Goal: Entertainment & Leisure: Browse casually

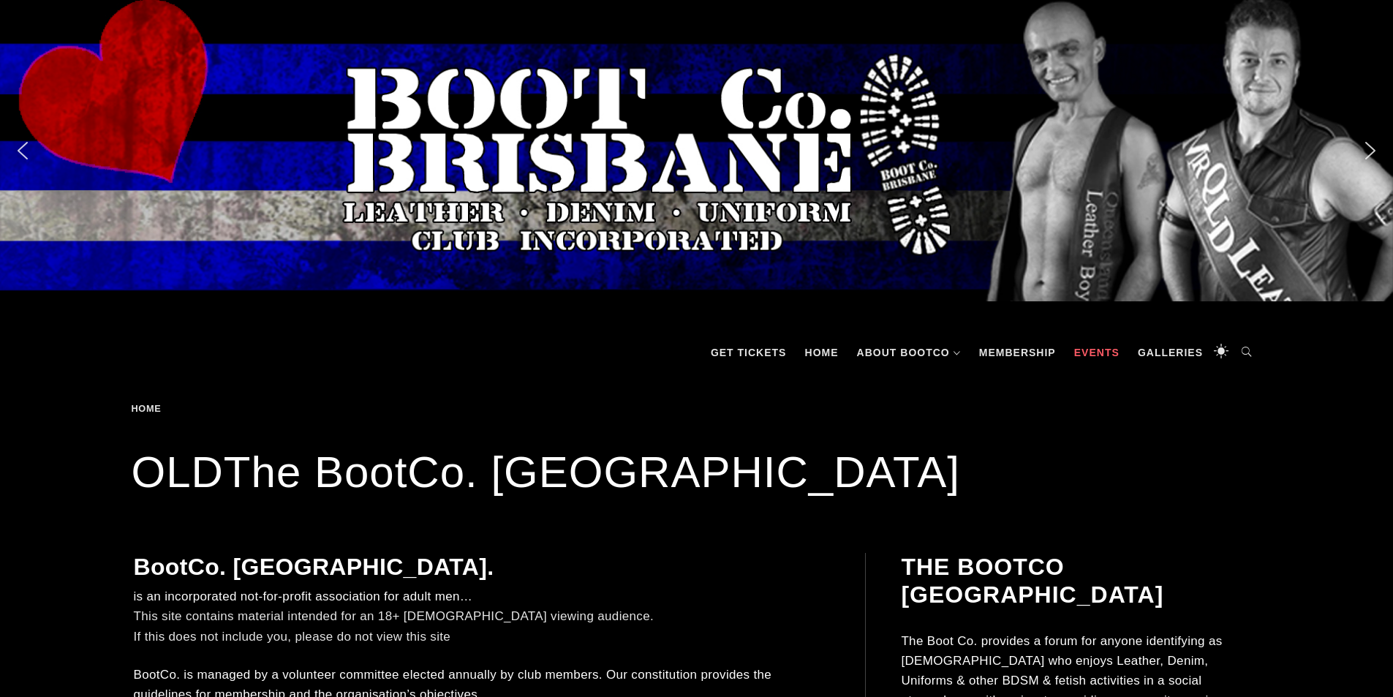
click at [1103, 348] on link "Events" at bounding box center [1097, 353] width 60 height 44
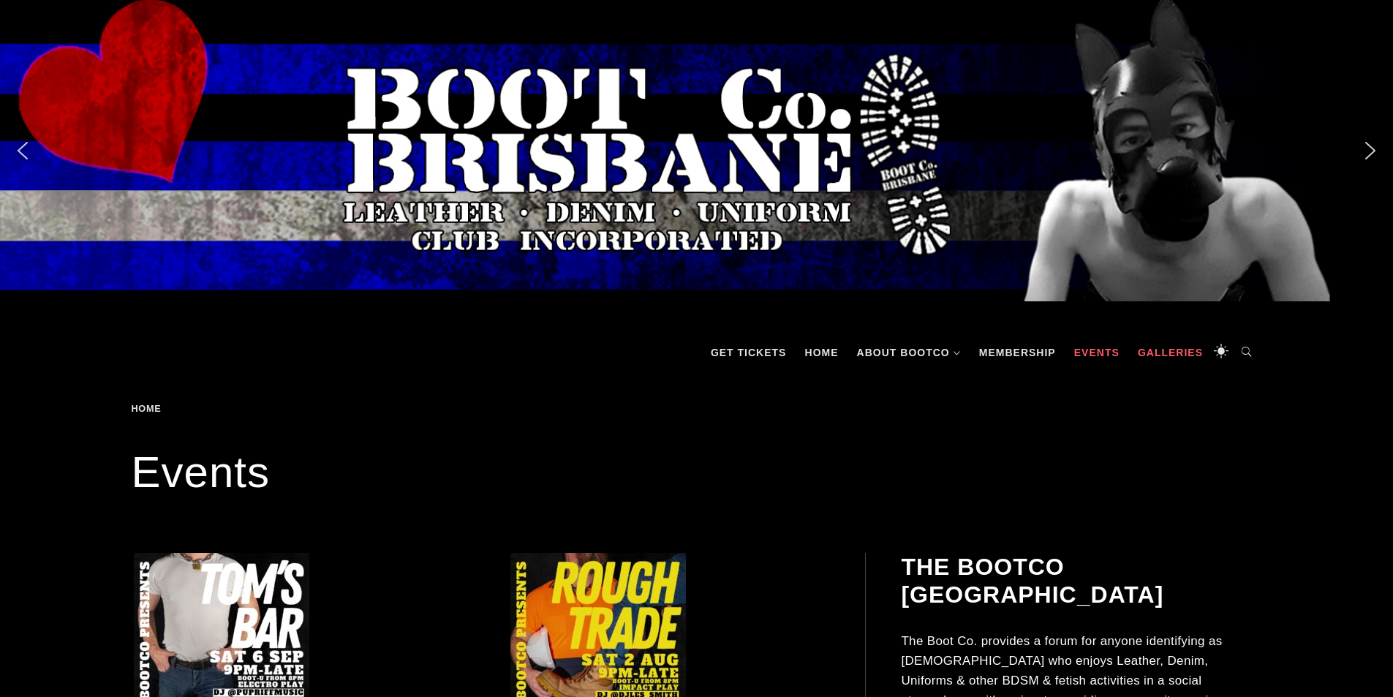
click at [1180, 357] on link "Galleries" at bounding box center [1170, 353] width 80 height 44
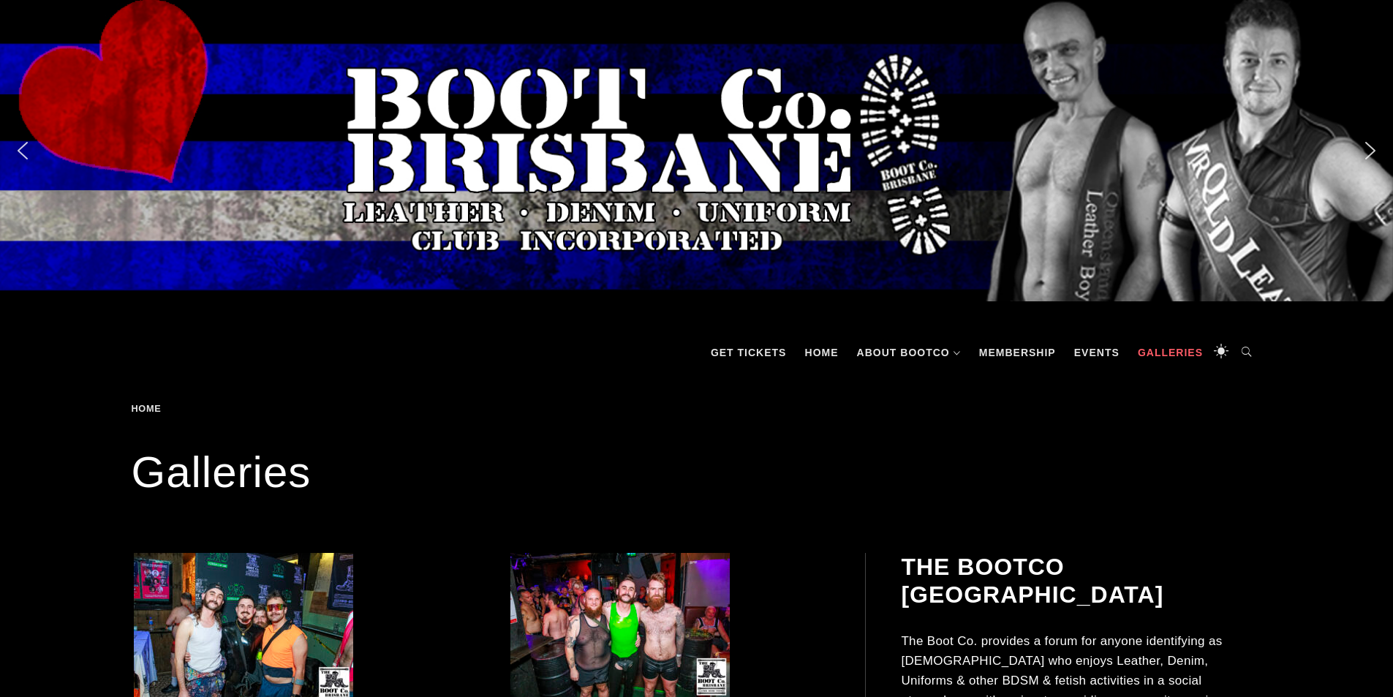
click at [20, 164] on div "Slider" at bounding box center [696, 150] width 1393 height 301
click at [23, 156] on img "previous arrow" at bounding box center [22, 150] width 23 height 23
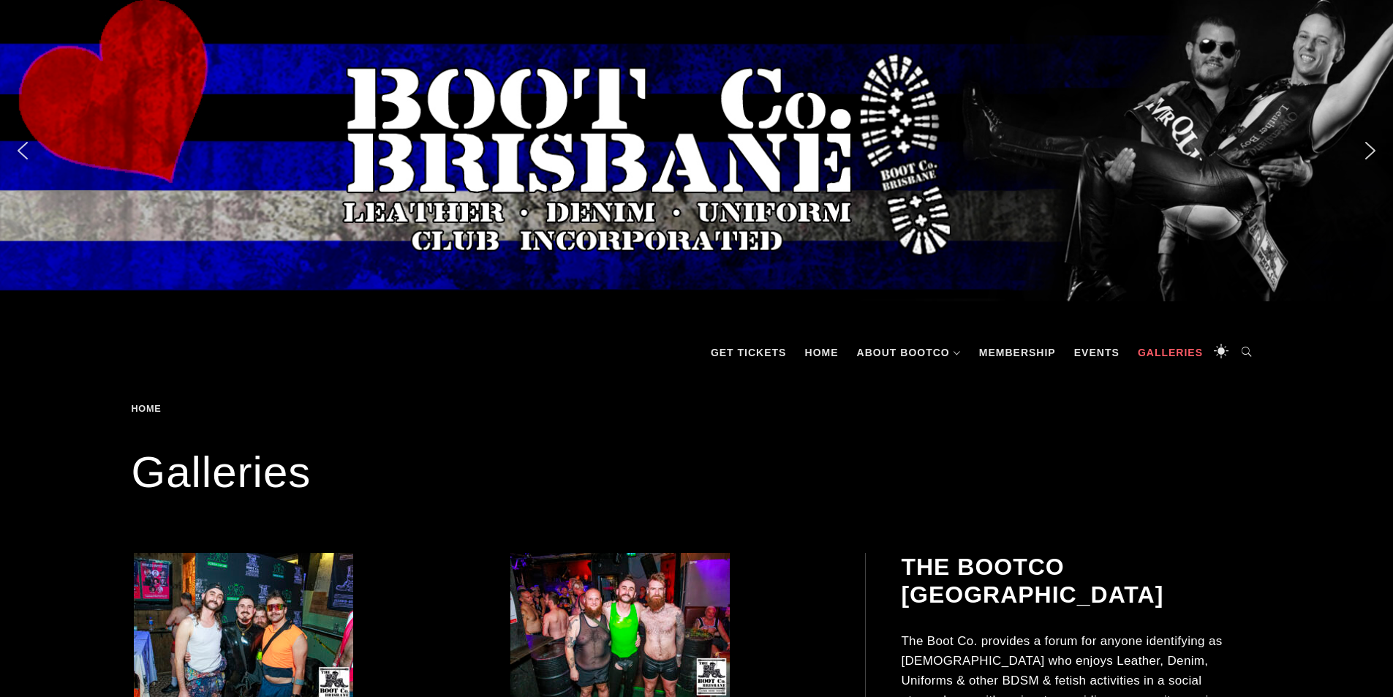
click at [23, 155] on img "previous arrow" at bounding box center [22, 150] width 23 height 23
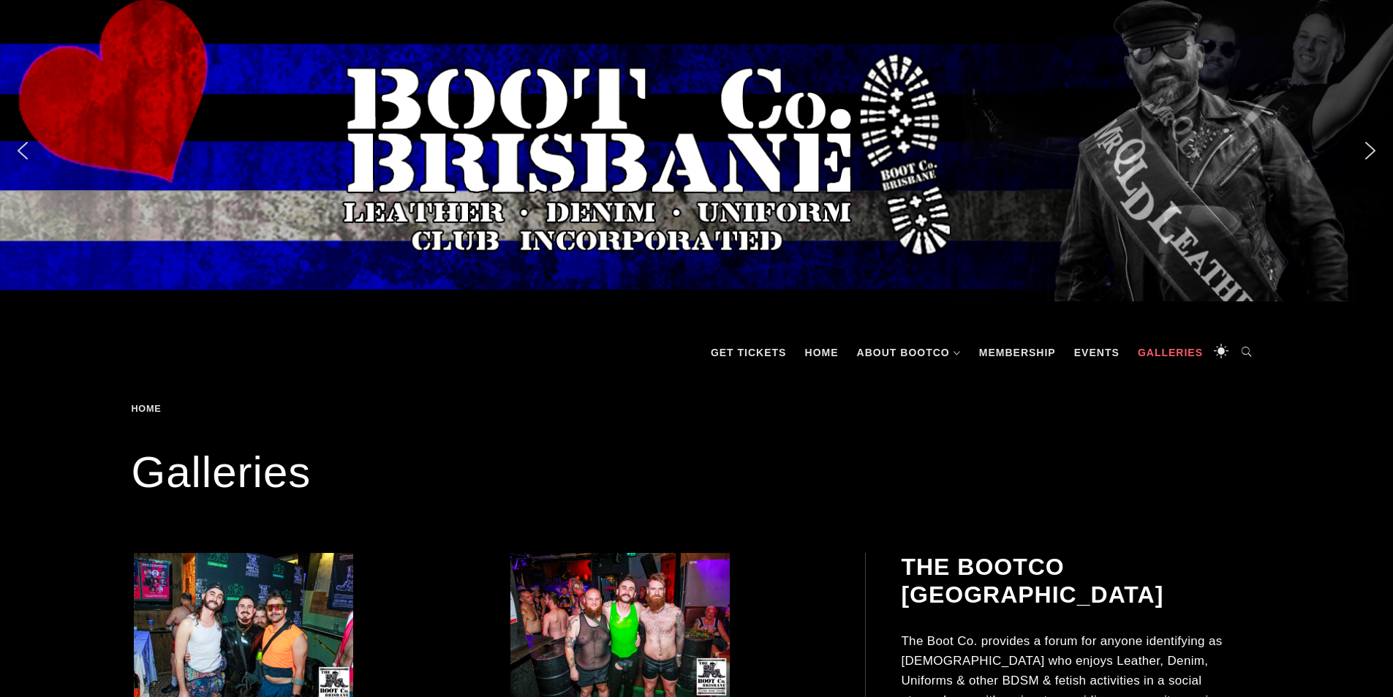
click at [23, 155] on img "previous arrow" at bounding box center [22, 150] width 23 height 23
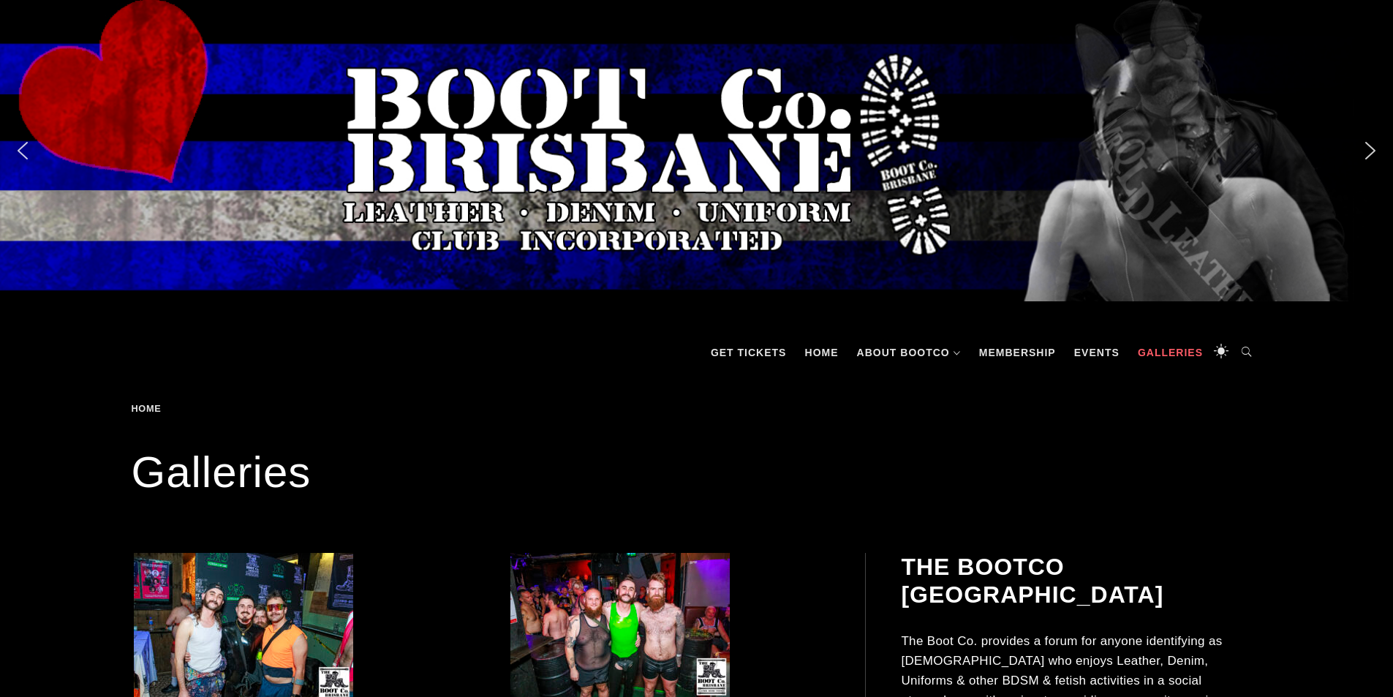
click at [23, 155] on img "previous arrow" at bounding box center [22, 150] width 23 height 23
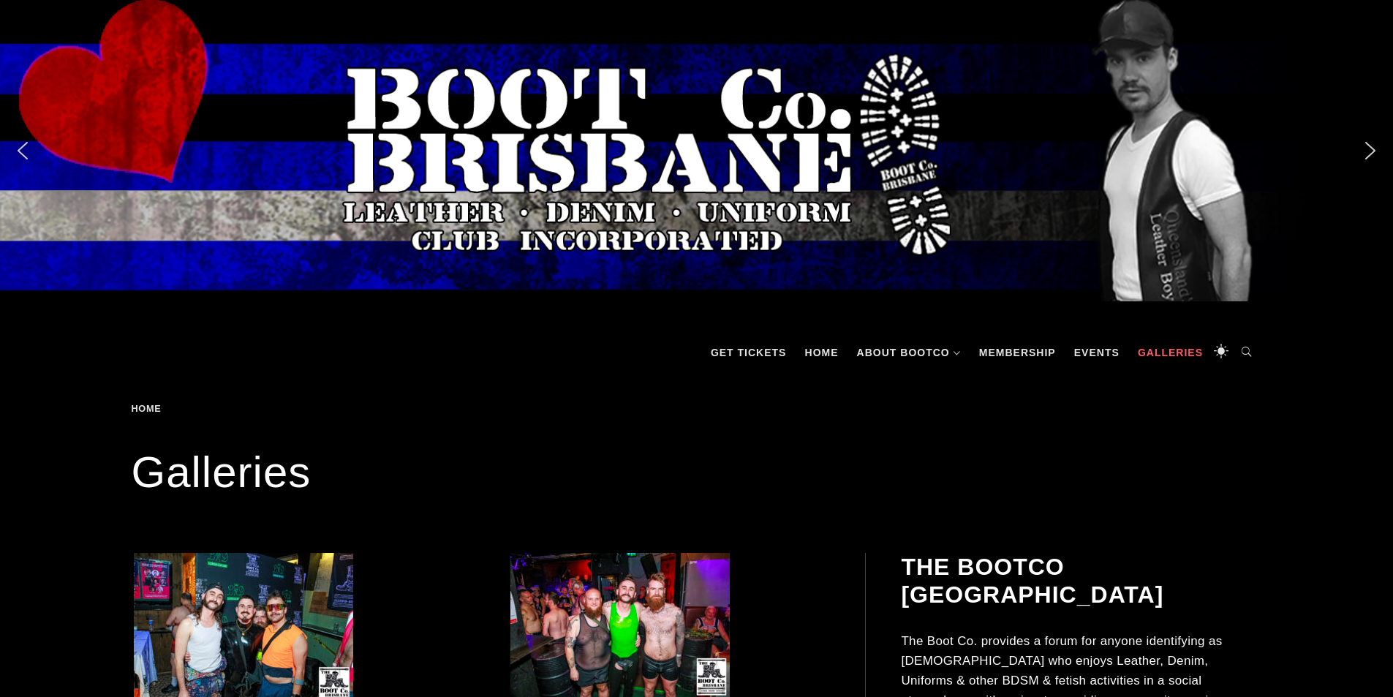
click at [1368, 151] on img "next arrow" at bounding box center [1370, 150] width 23 height 23
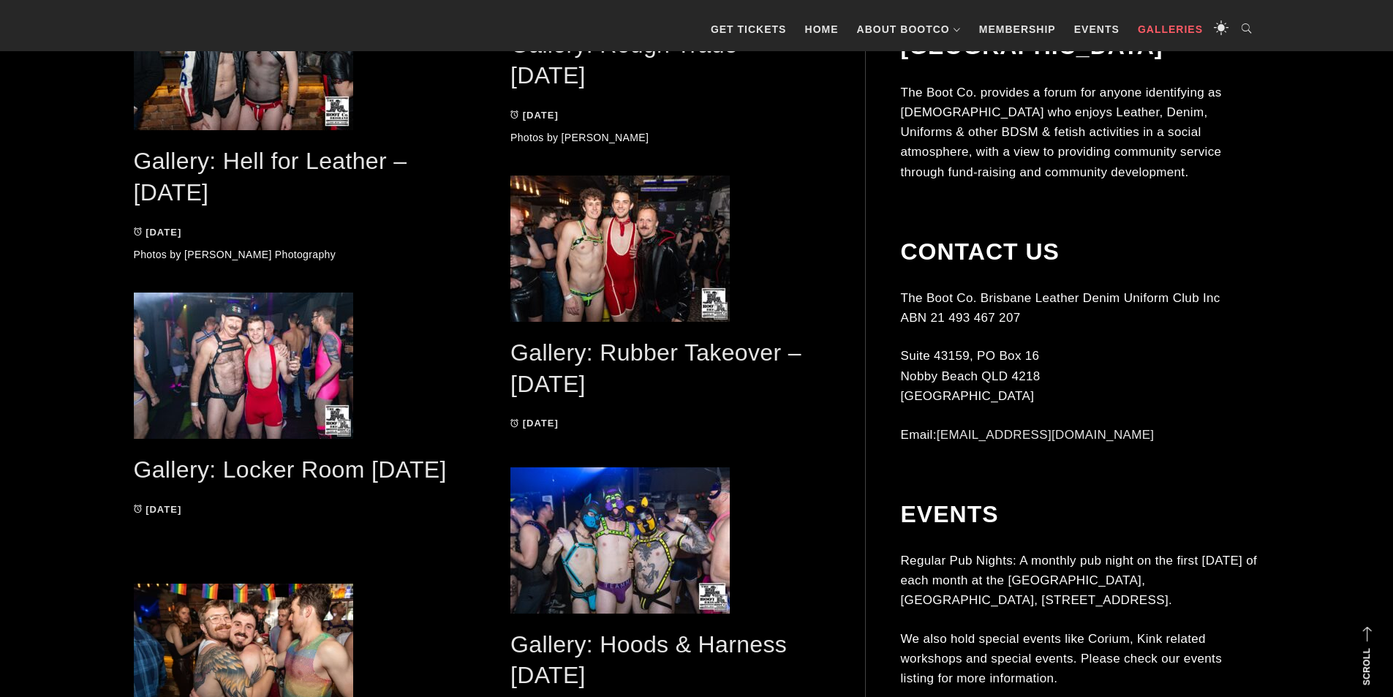
scroll to position [2413, 0]
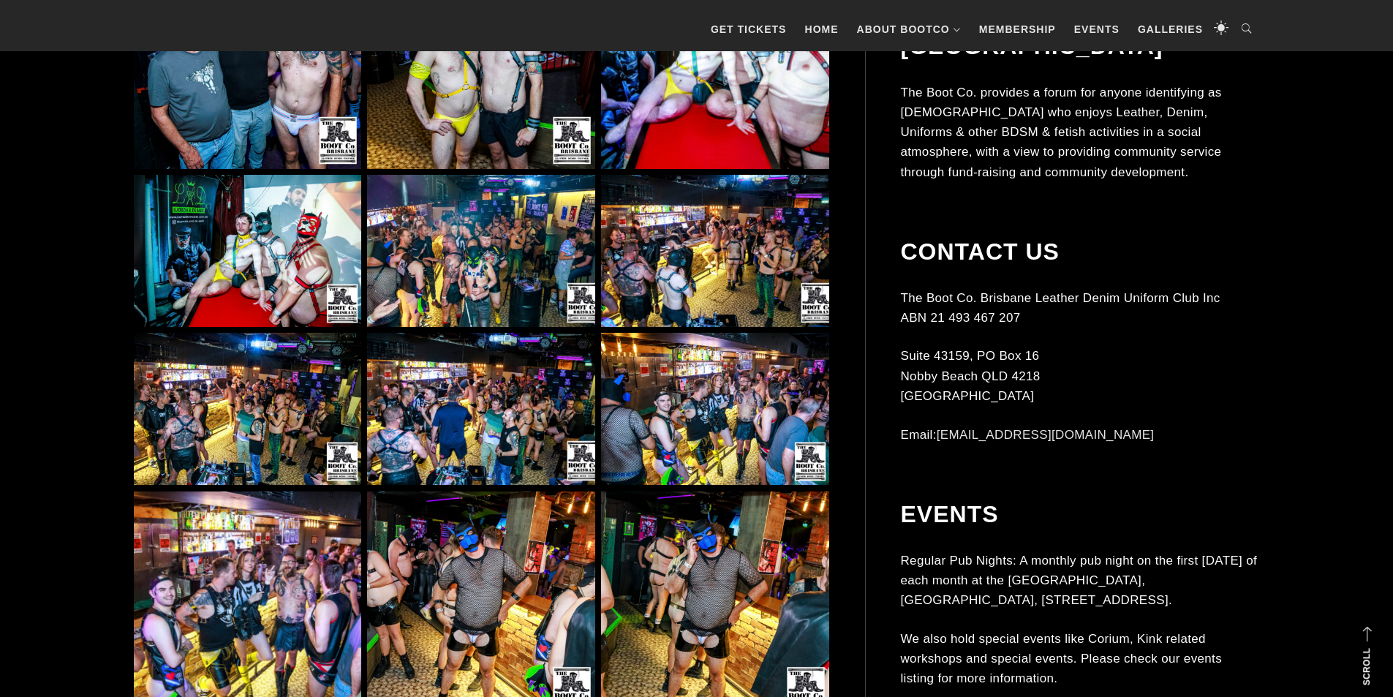
scroll to position [5118, 0]
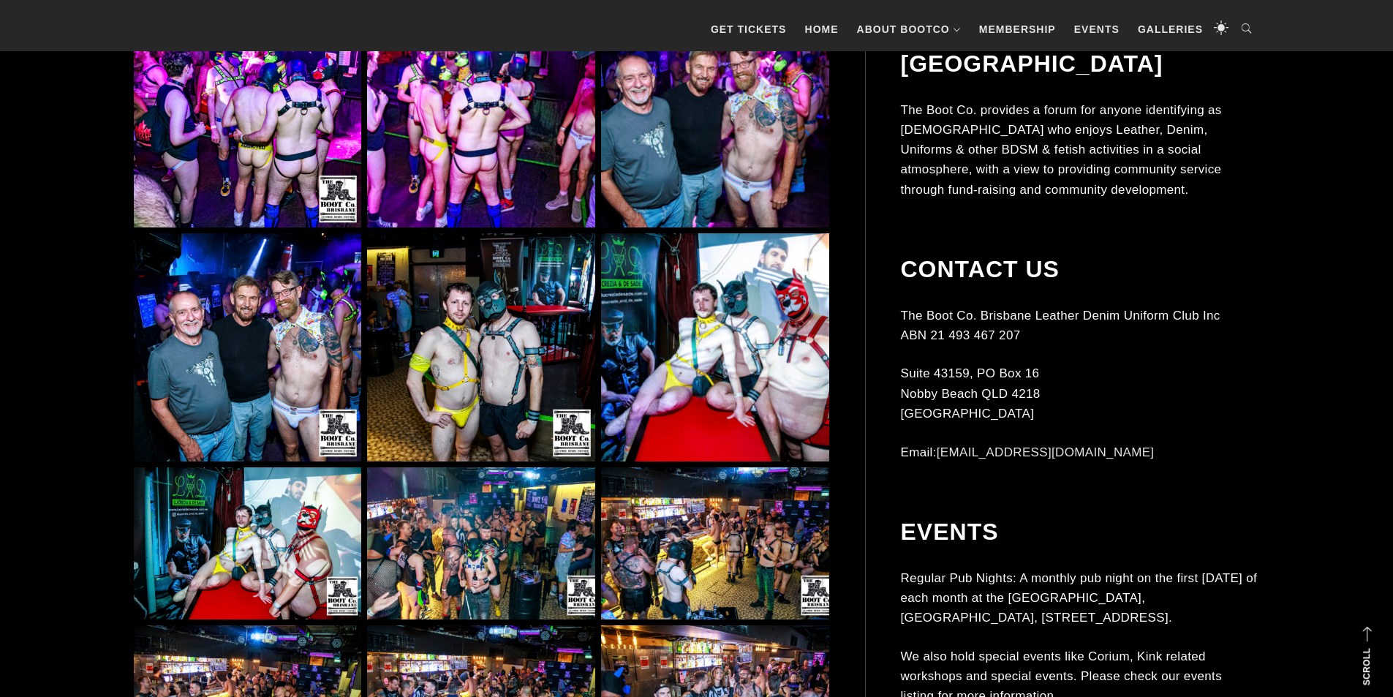
click at [500, 156] on img at bounding box center [480, 113] width 227 height 227
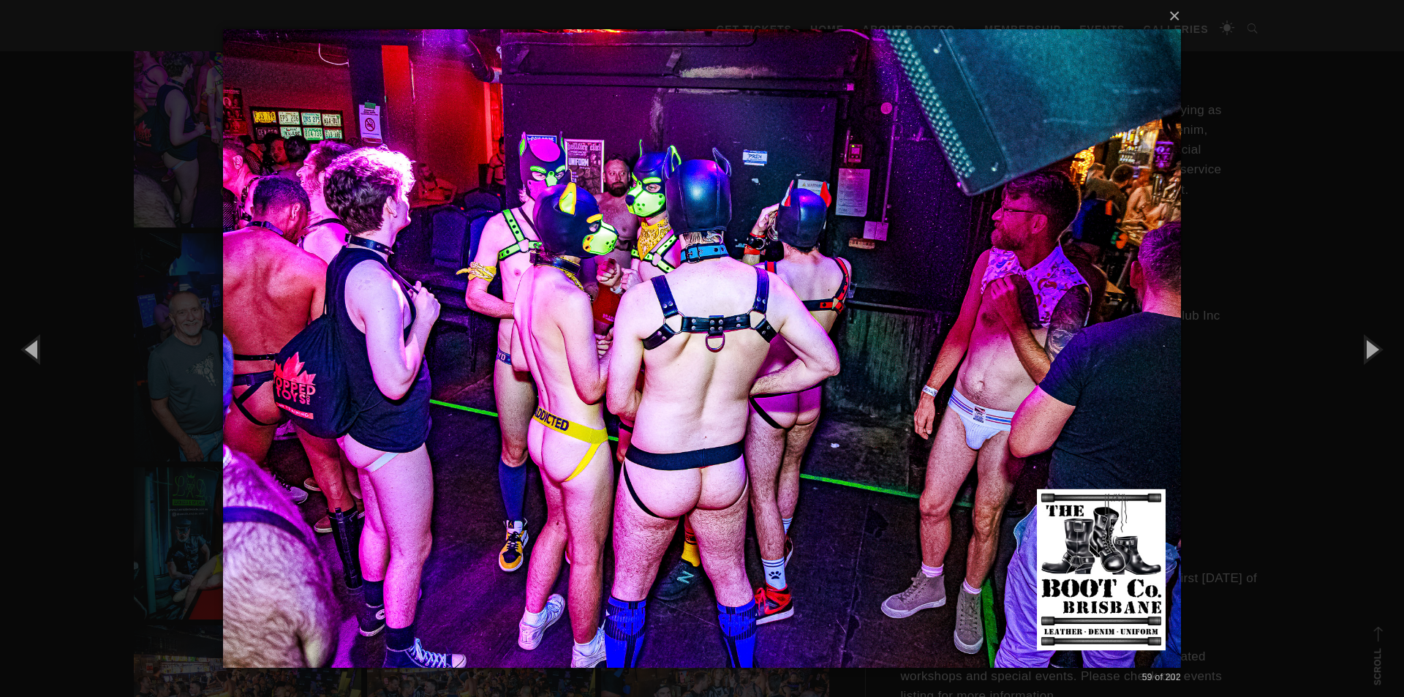
click at [1252, 241] on div "× 59 of 202 Loading..." at bounding box center [702, 348] width 1404 height 697
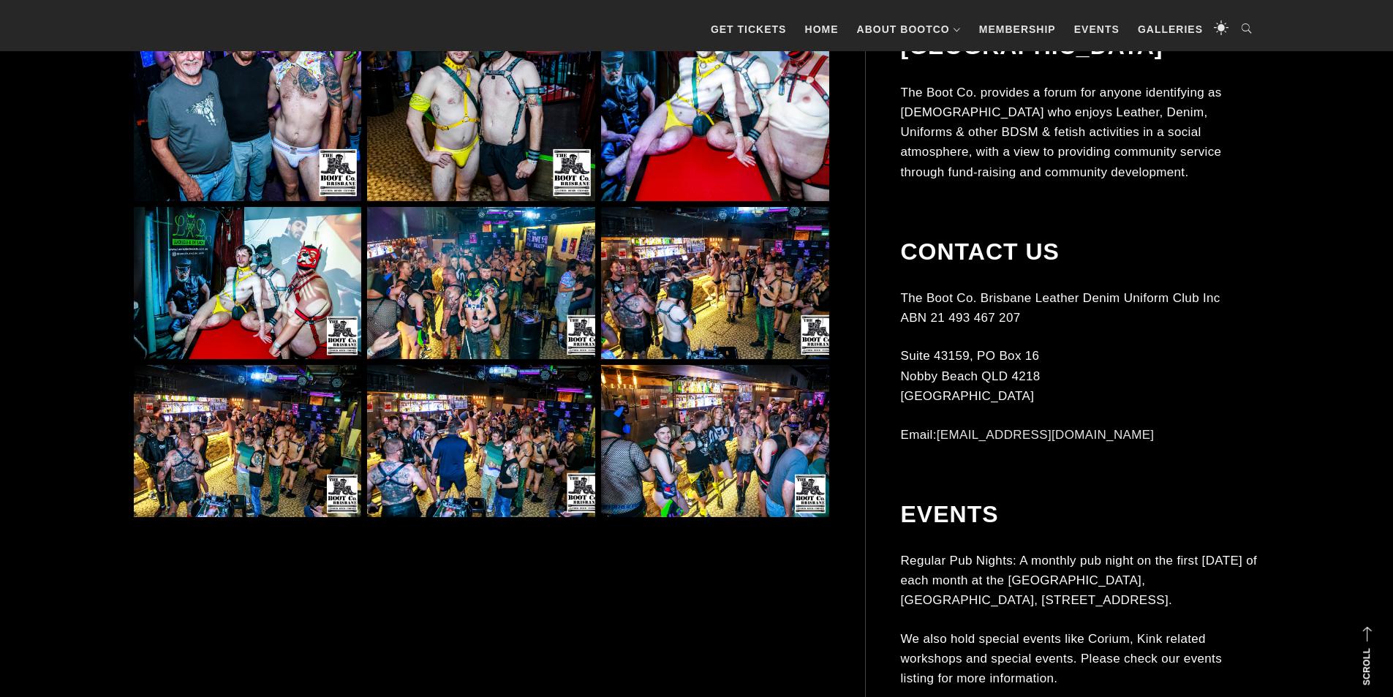
scroll to position [5411, 0]
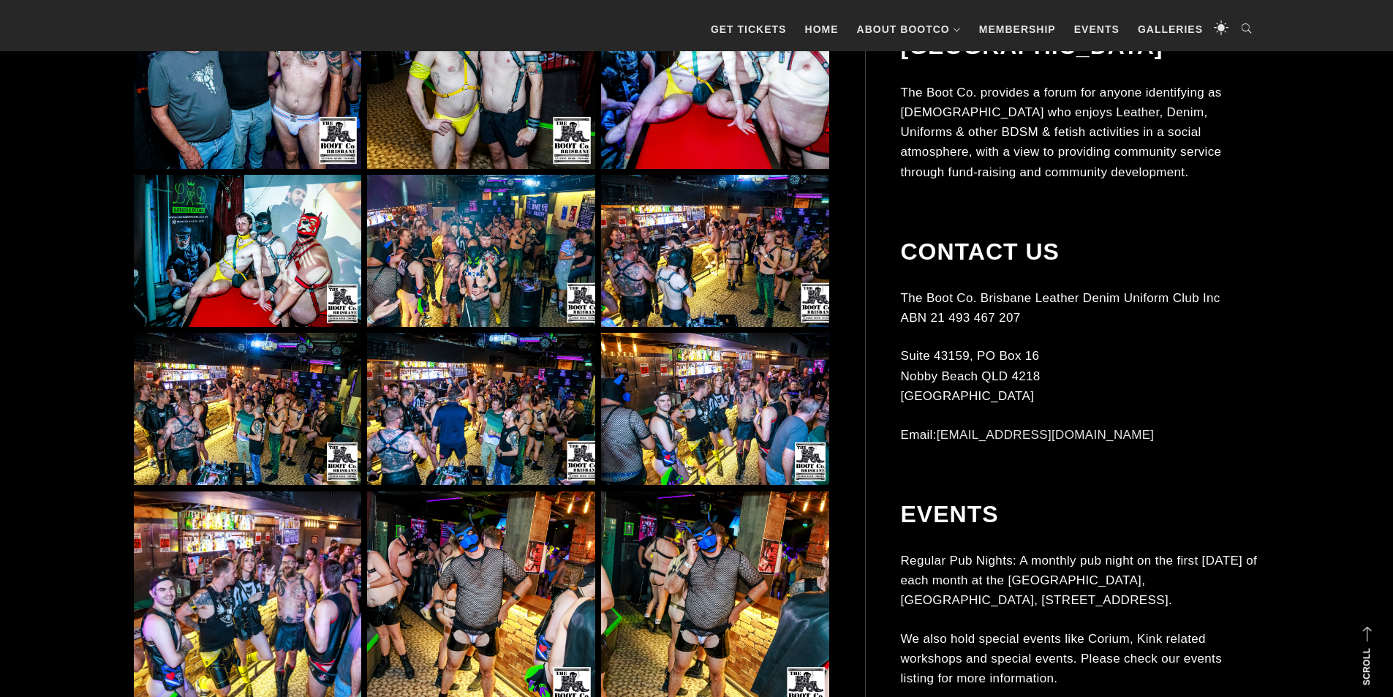
click at [508, 279] on img at bounding box center [480, 251] width 227 height 152
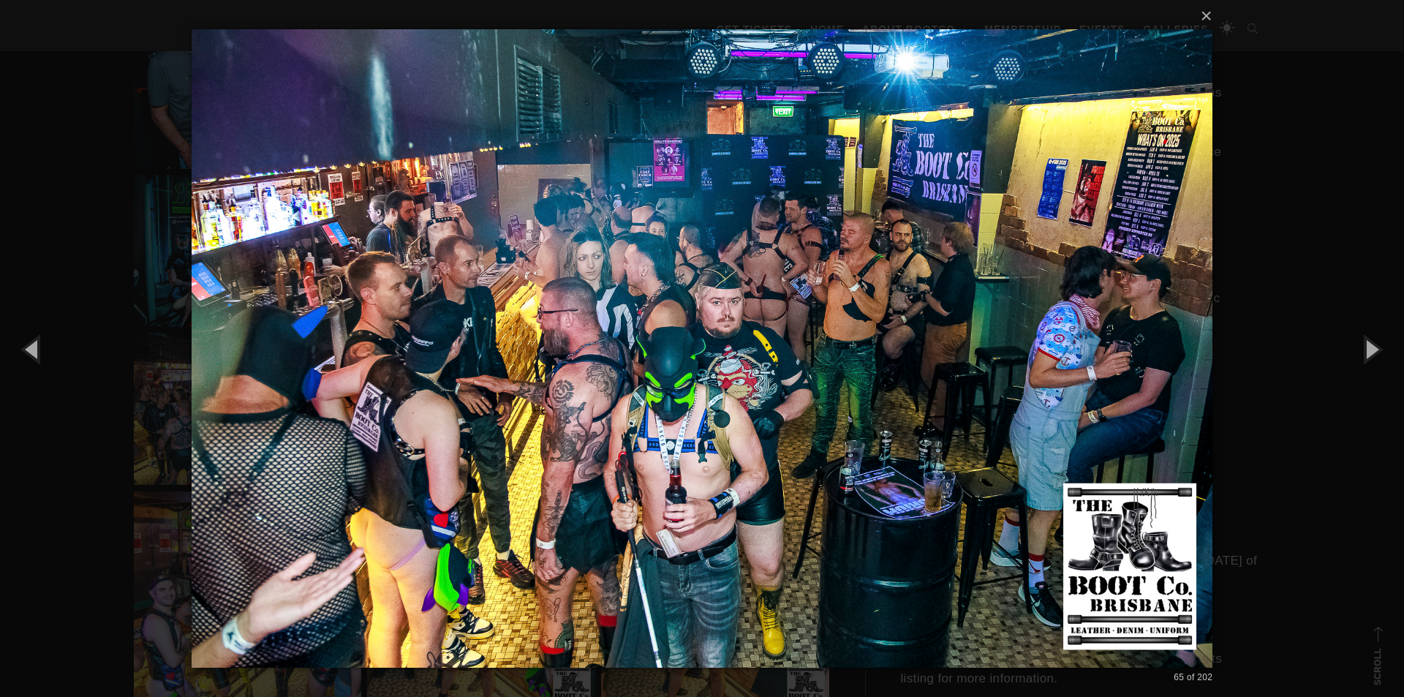
click at [136, 221] on div "× 65 of 202 Loading..." at bounding box center [702, 348] width 1404 height 697
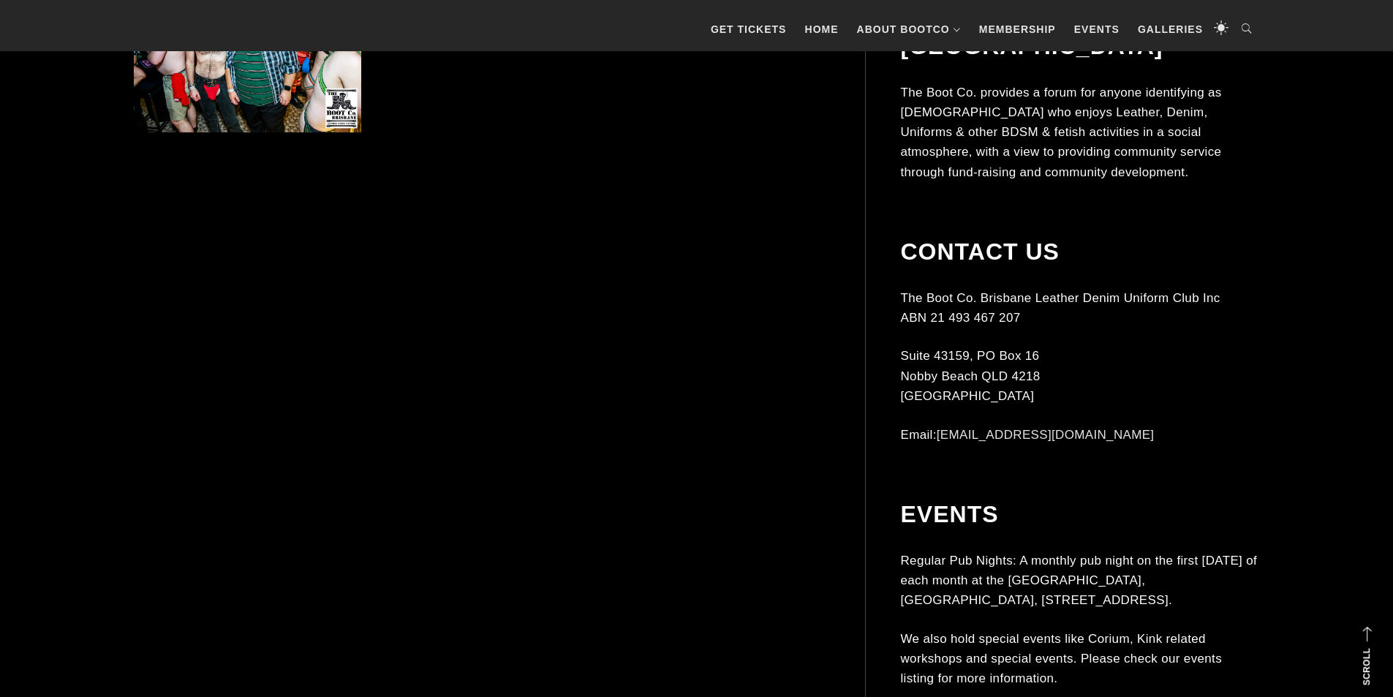
scroll to position [10822, 0]
